Goal: Find specific page/section: Find specific page/section

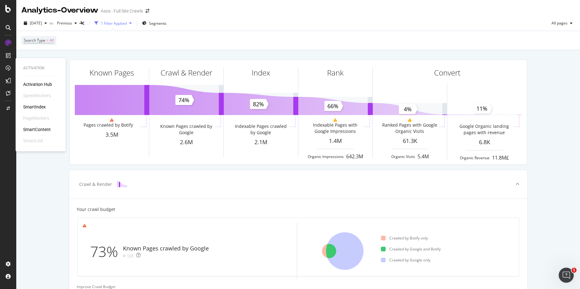
click at [31, 141] on div "SmartLink" at bounding box center [33, 140] width 20 height 6
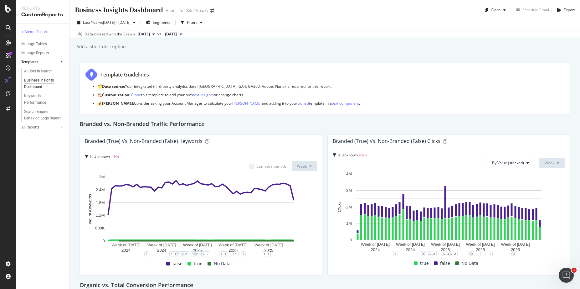
scroll to position [609, 0]
